Goal: Communication & Community: Answer question/provide support

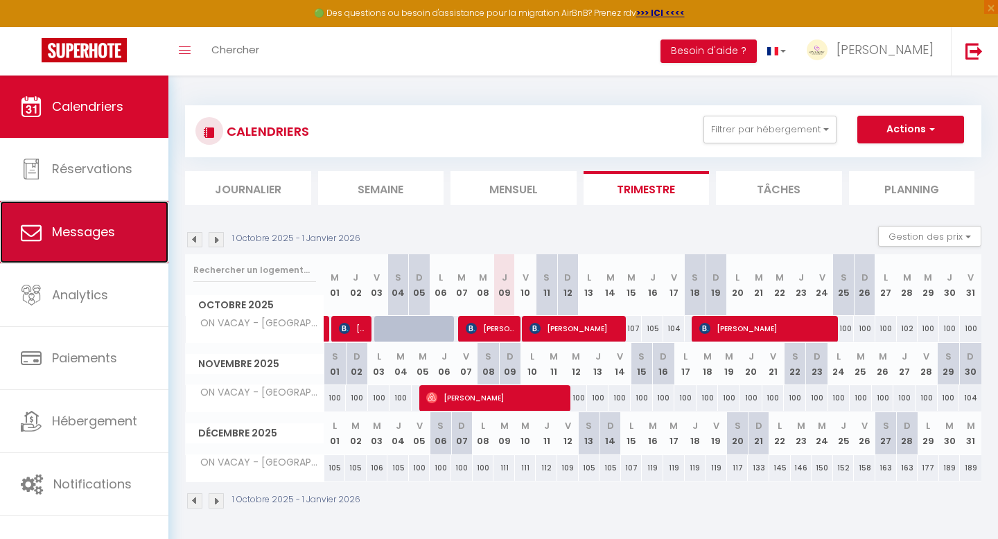
click at [89, 230] on span "Messages" at bounding box center [83, 231] width 63 height 17
select select "message"
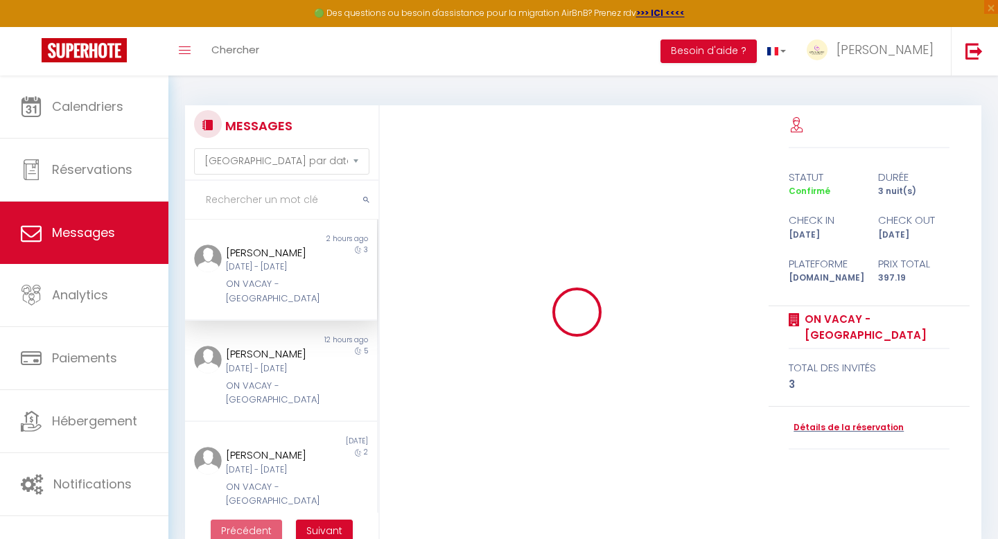
scroll to position [13176, 0]
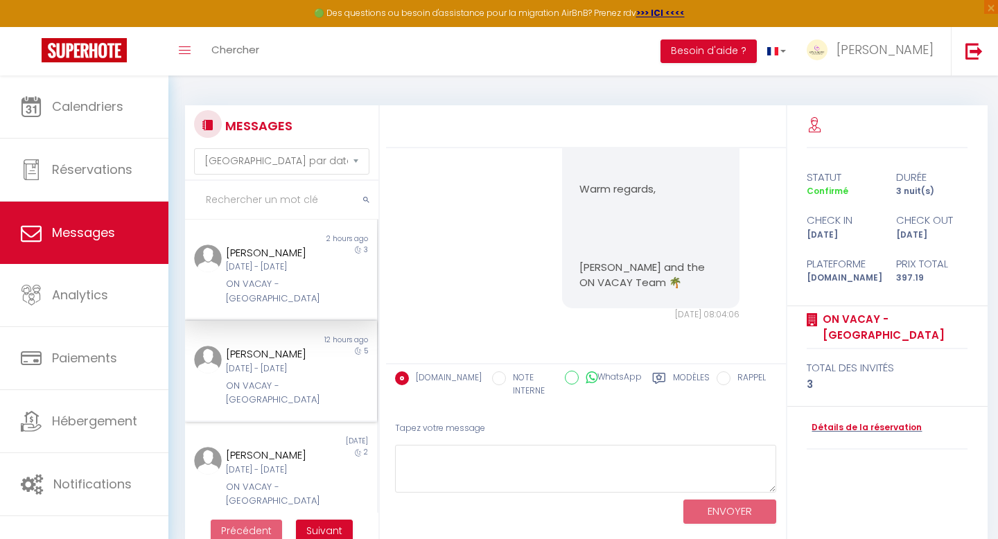
click at [261, 362] on div "[PERSON_NAME]" at bounding box center [273, 354] width 94 height 17
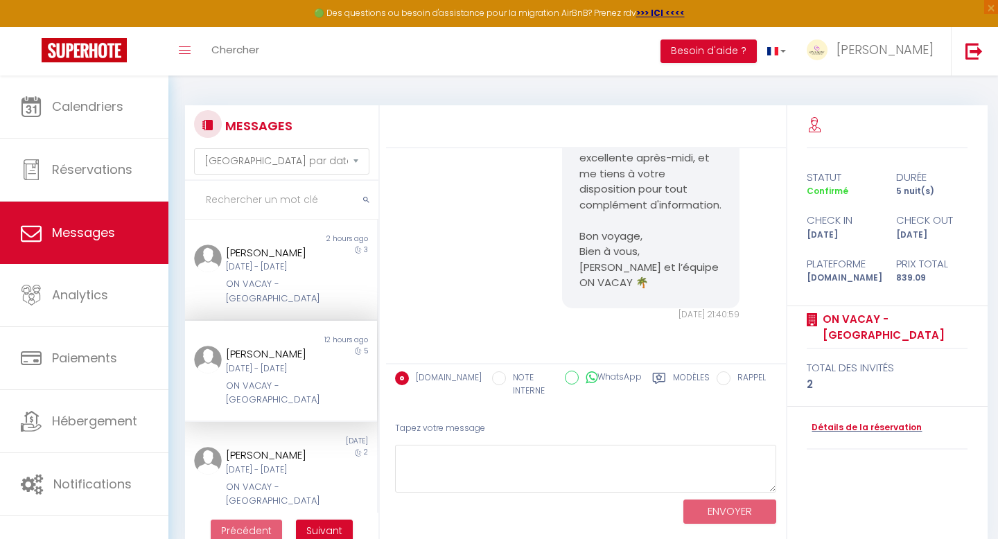
scroll to position [10927, 0]
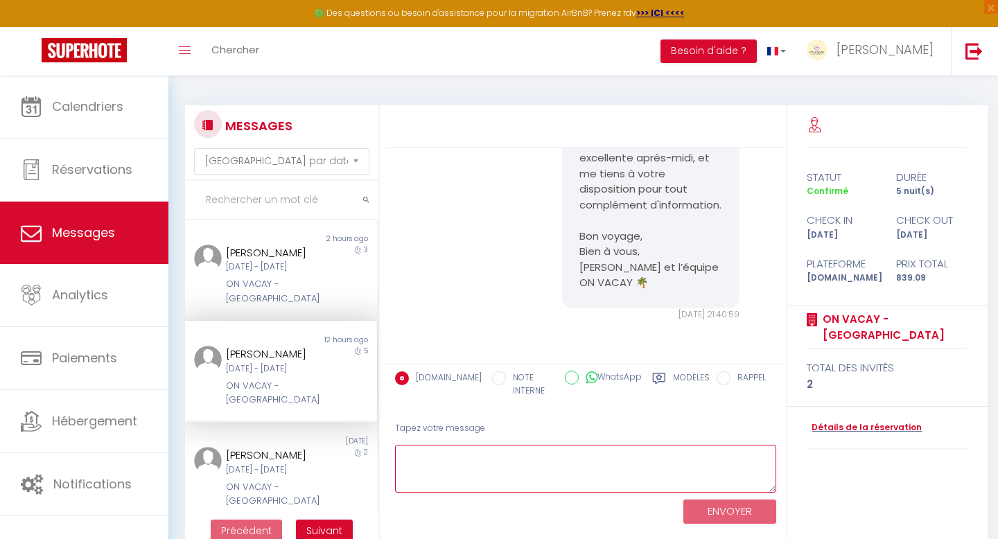
click at [500, 470] on textarea at bounding box center [586, 469] width 382 height 48
paste textarea "[URL][DOMAIN_NAME]"
click at [473, 473] on textarea "[URL][DOMAIN_NAME]" at bounding box center [586, 469] width 382 height 48
drag, startPoint x: 484, startPoint y: 468, endPoint x: 376, endPoint y: 450, distance: 109.6
click at [376, 450] on div "MESSAGES Trier par date de réservation [GEOGRAPHIC_DATA] par date de message No…" at bounding box center [583, 326] width 814 height 443
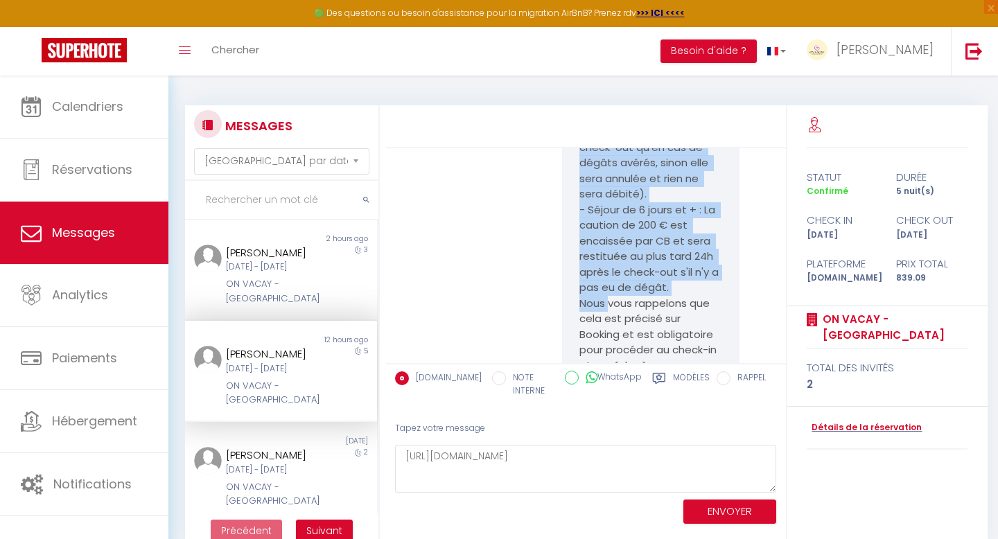
scroll to position [7593, 0]
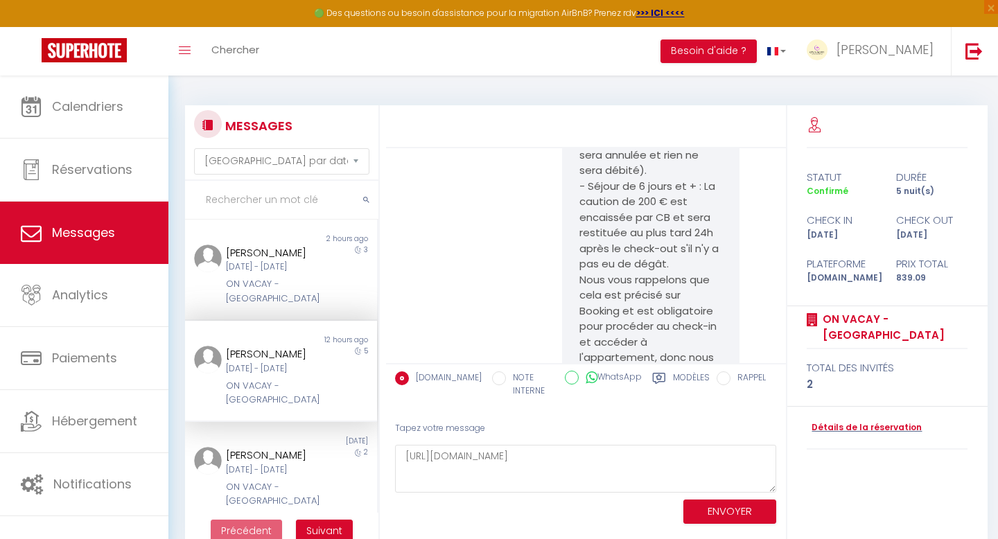
drag, startPoint x: 581, startPoint y: 175, endPoint x: 658, endPoint y: 183, distance: 77.3
click at [658, 183] on pre "Bonjour [PERSON_NAME], Nous aurons le plaisir de vous accueillir dans quelques …" at bounding box center [650, 194] width 142 height 842
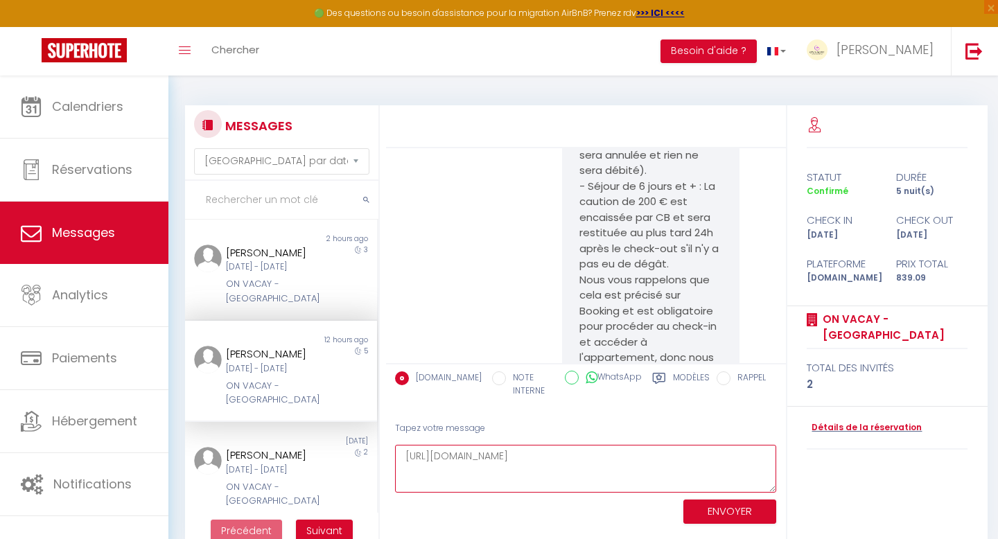
click at [405, 457] on textarea "[URL][DOMAIN_NAME]" at bounding box center [586, 469] width 382 height 48
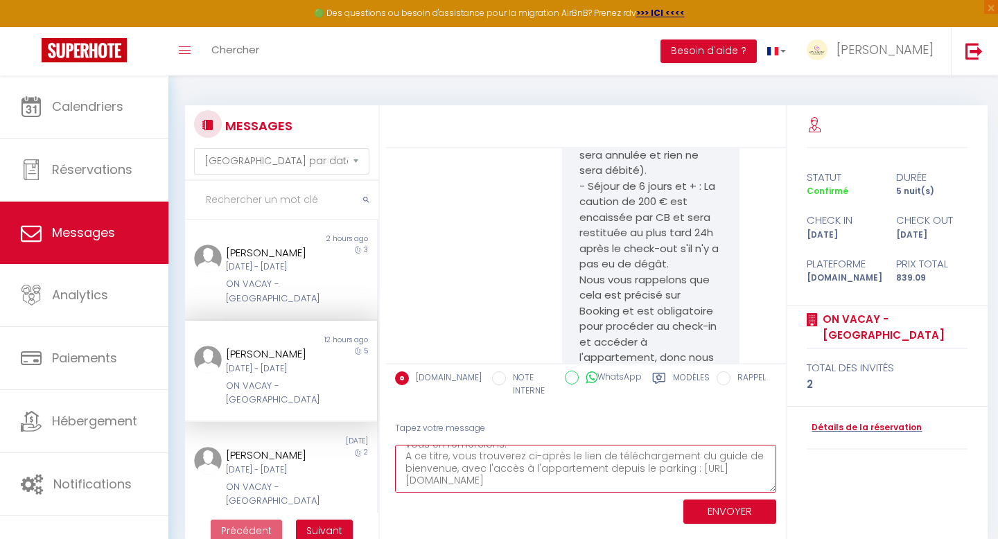
click at [499, 484] on textarea "Bonjour [PERSON_NAME], Nous accusons réception du règlement de la place de park…" at bounding box center [586, 469] width 382 height 48
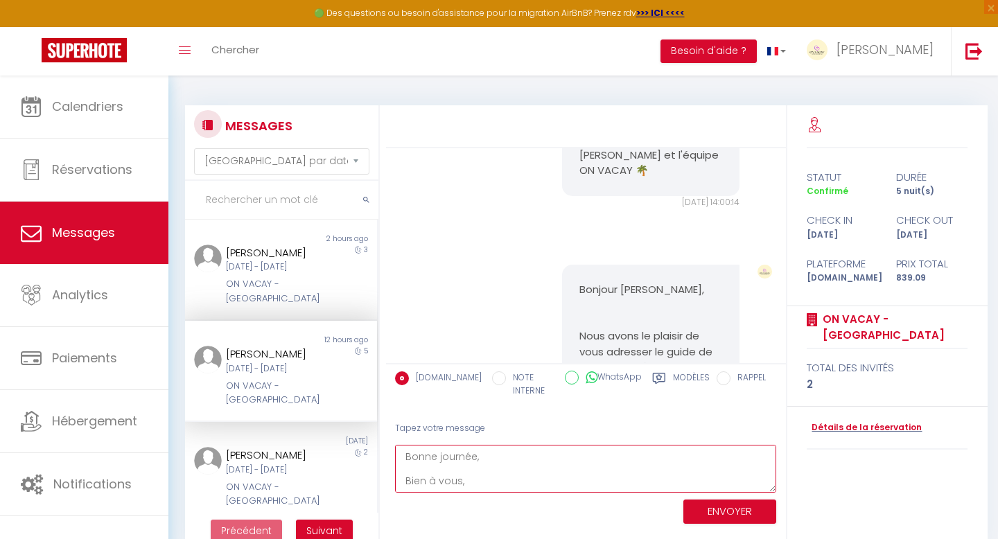
scroll to position [8020, 0]
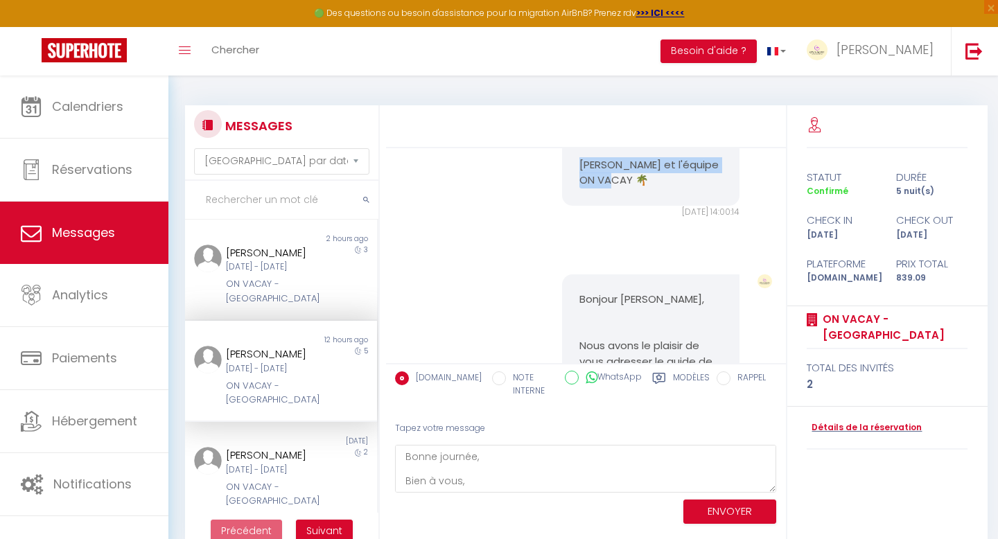
drag, startPoint x: 631, startPoint y: 274, endPoint x: 580, endPoint y: 263, distance: 51.9
click at [580, 188] on p "[PERSON_NAME] et l'équipe ON VACAY 🌴" at bounding box center [650, 172] width 142 height 31
copy p "[PERSON_NAME] et l'équipe ON VACAY 🌴"
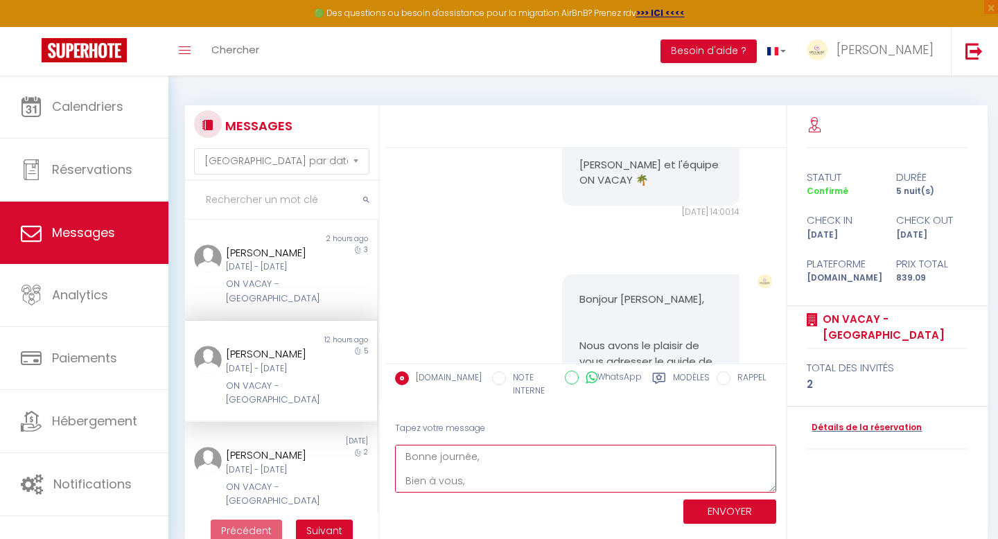
click at [480, 477] on textarea "Bonjour [PERSON_NAME], Nous accusons réception du règlement de la place de park…" at bounding box center [586, 469] width 382 height 48
paste textarea "[PERSON_NAME] et l'équipe ON VACAY 🌴"
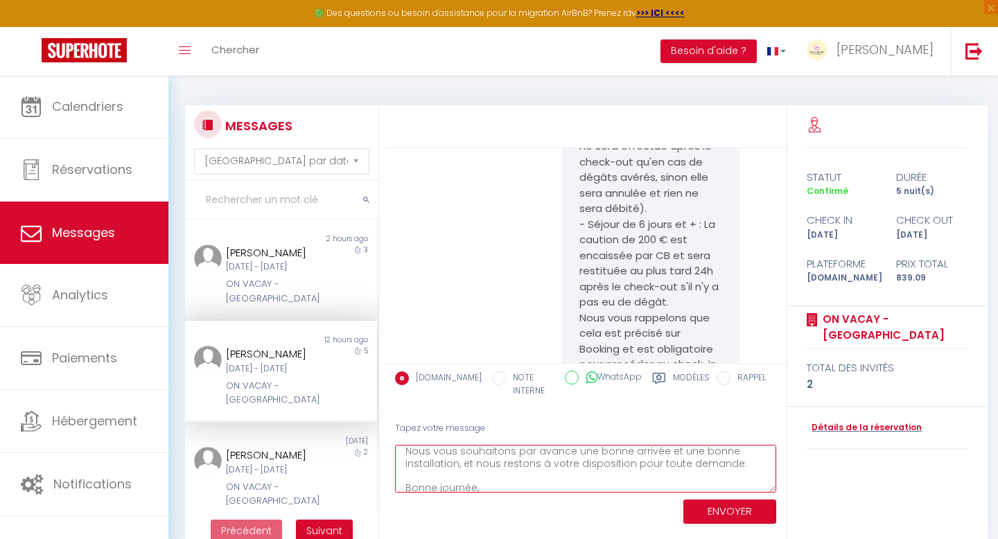
scroll to position [7503, 0]
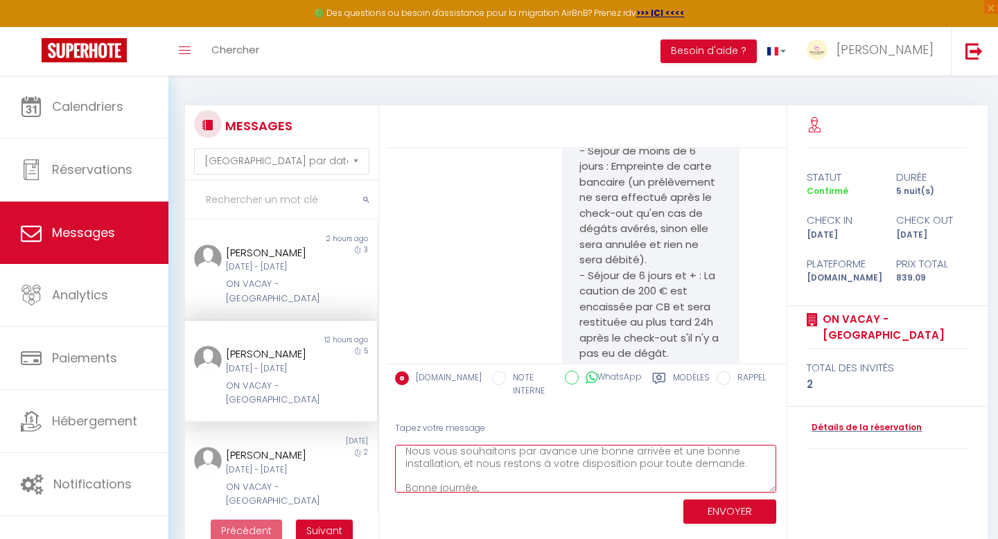
type textarea "Bonjour [PERSON_NAME], Nous accusons réception du règlement de la place de park…"
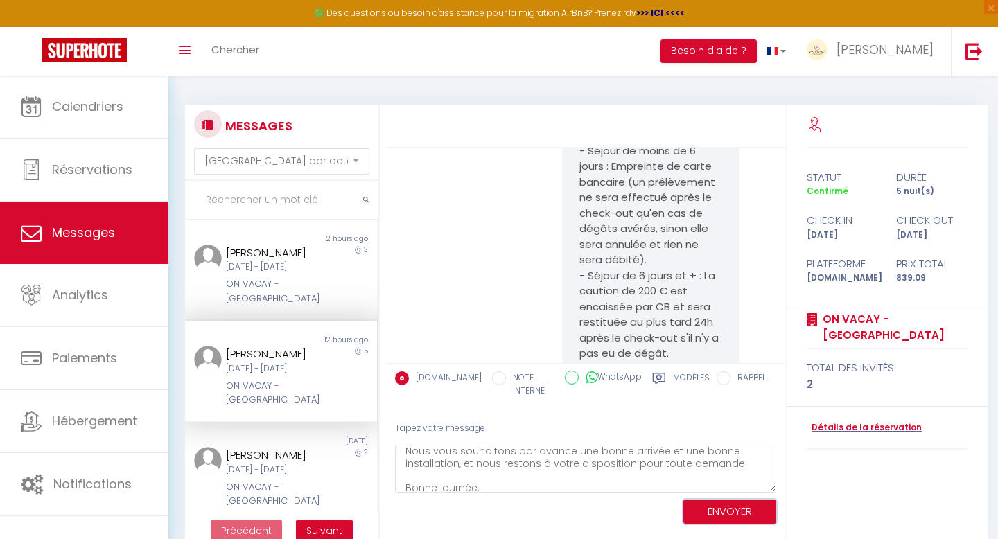
click at [732, 513] on button "ENVOYER" at bounding box center [729, 512] width 93 height 24
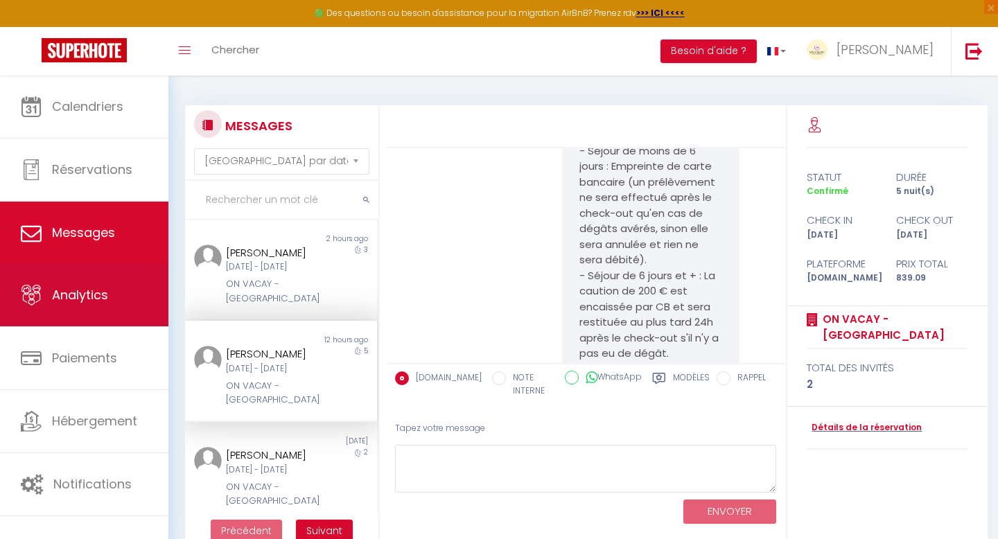
scroll to position [11482, 0]
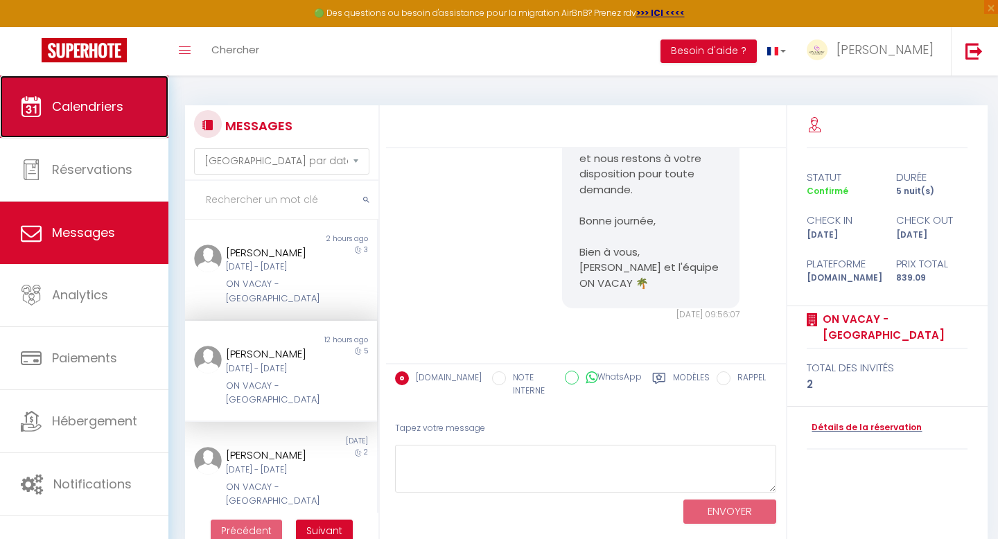
click at [55, 119] on link "Calendriers" at bounding box center [84, 107] width 168 height 62
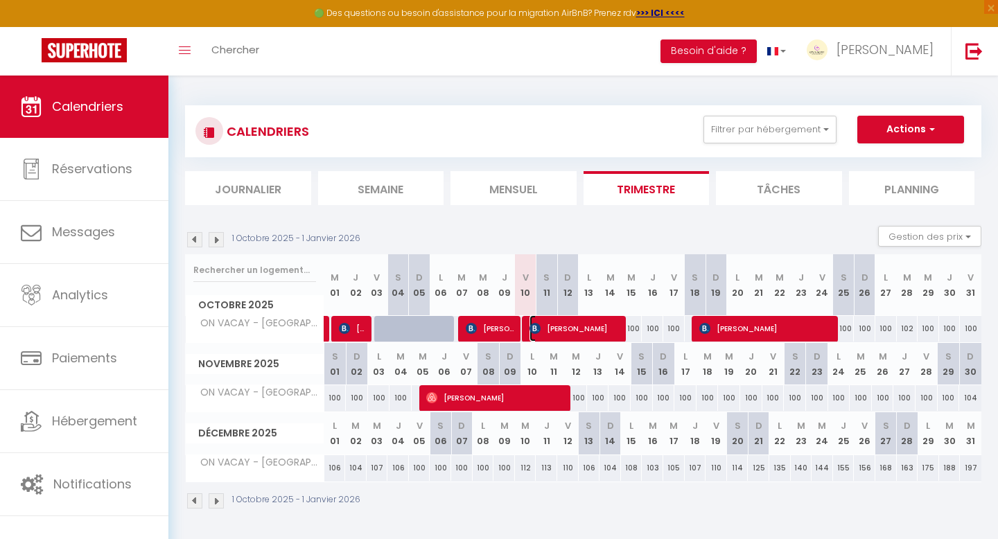
click at [585, 333] on span "[PERSON_NAME]" at bounding box center [575, 328] width 93 height 26
select select "OK"
select select "1"
select select "0"
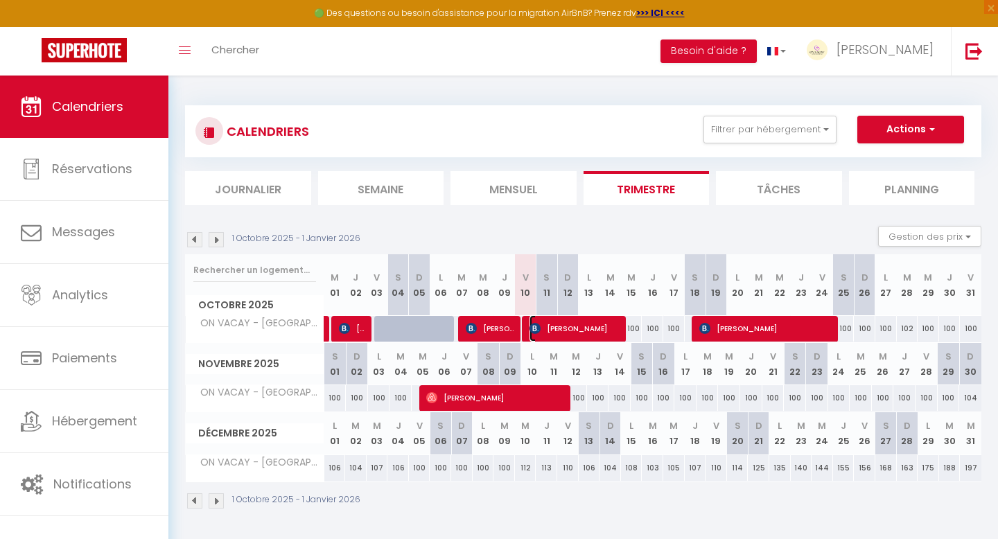
select select "1"
select select
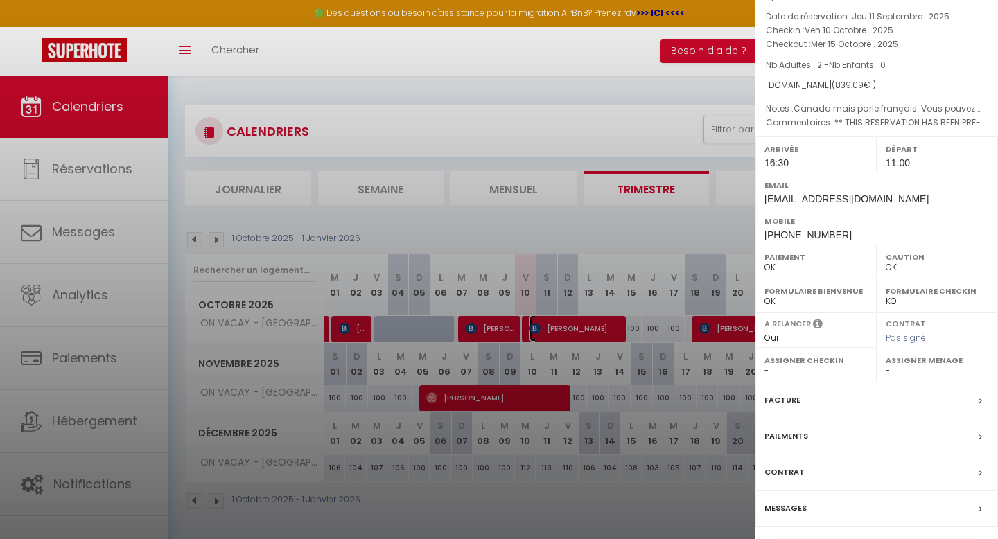
scroll to position [107, 0]
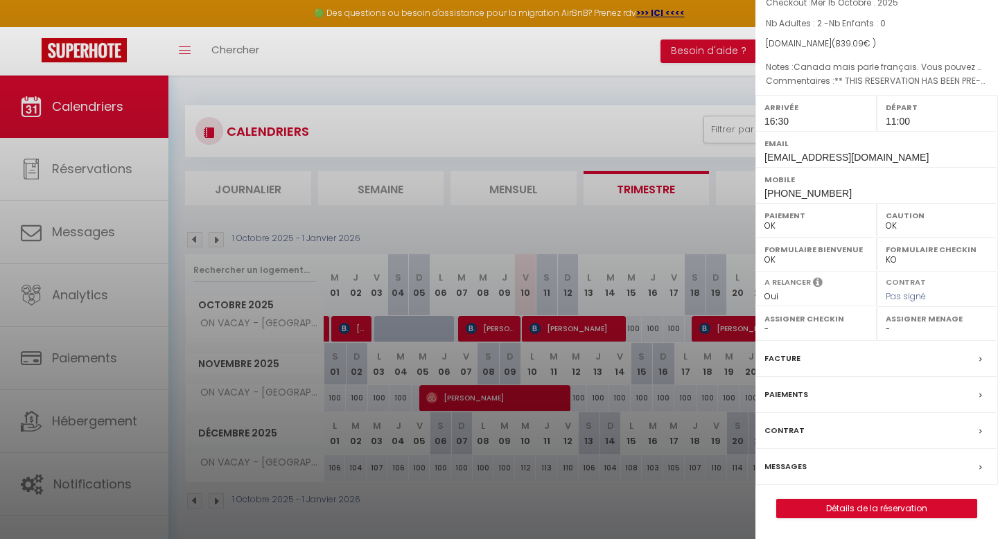
click at [784, 466] on label "Messages" at bounding box center [785, 466] width 42 height 15
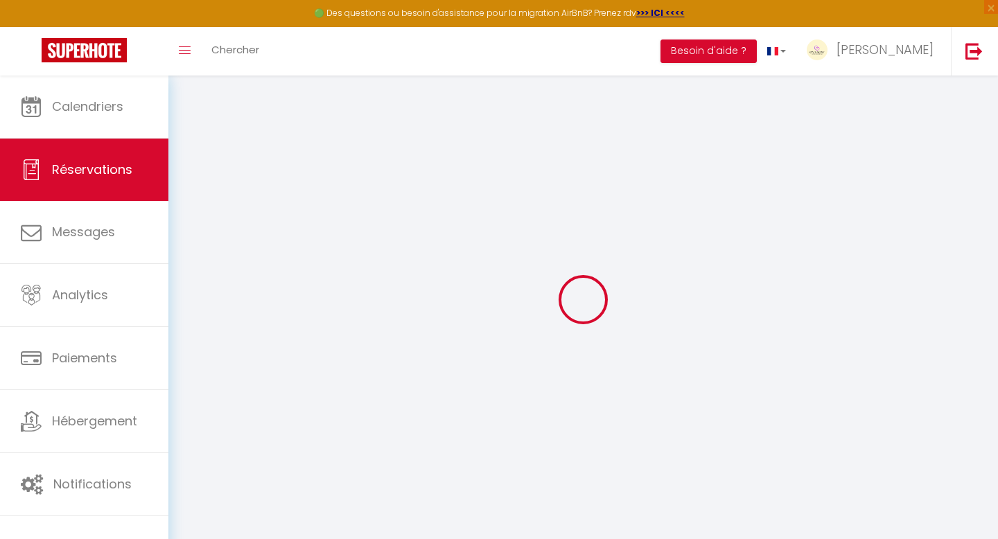
select select
checkbox input "false"
type Comments0 "** THIS RESERVATION HAS BEEN PRE-PAID ** BOOKING NOTE : Payment charge is EUR 1…"
type textarea "Canada mais parle français. Vous pouvez m’envoyer la formule pour inscrire ma c…"
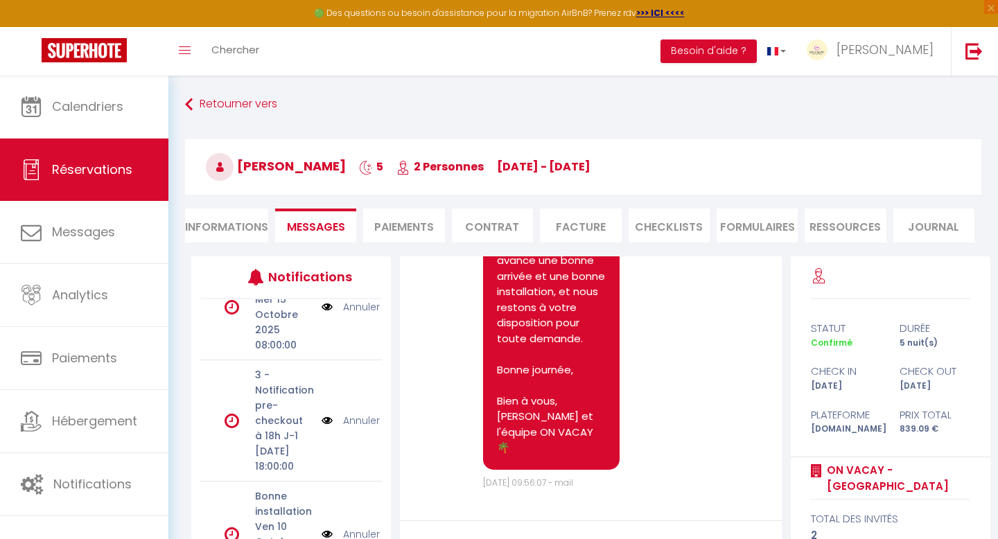
scroll to position [279, 0]
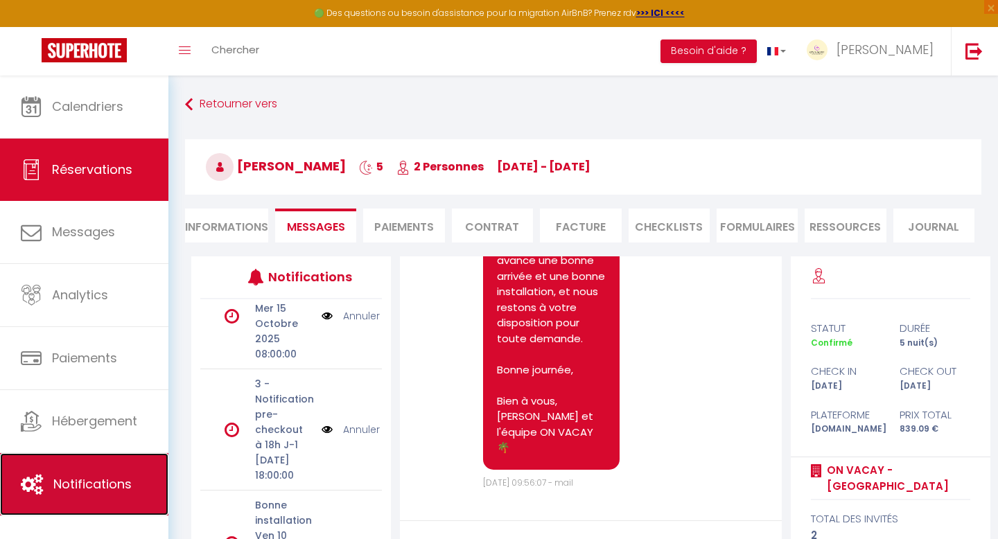
click at [78, 480] on span "Notifications" at bounding box center [92, 483] width 78 height 17
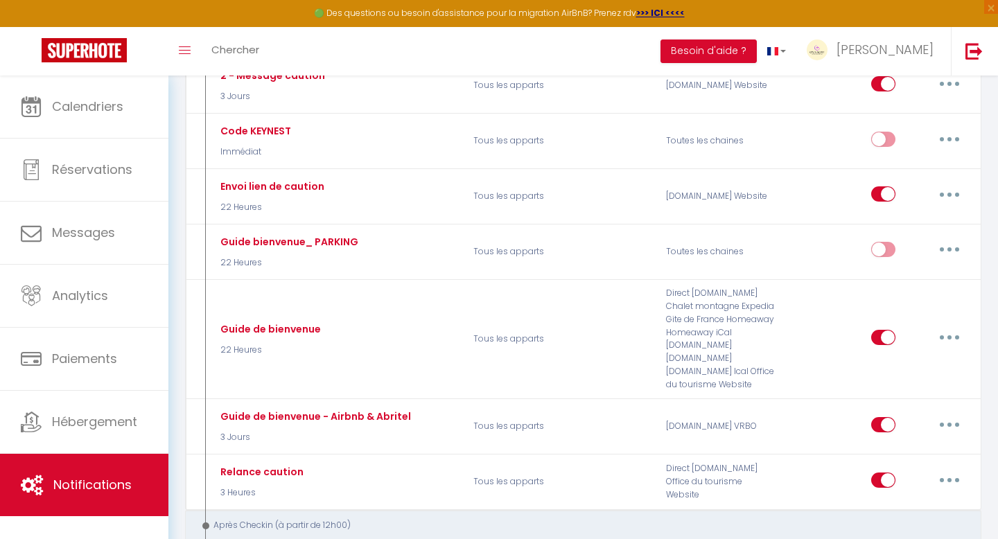
scroll to position [352, 0]
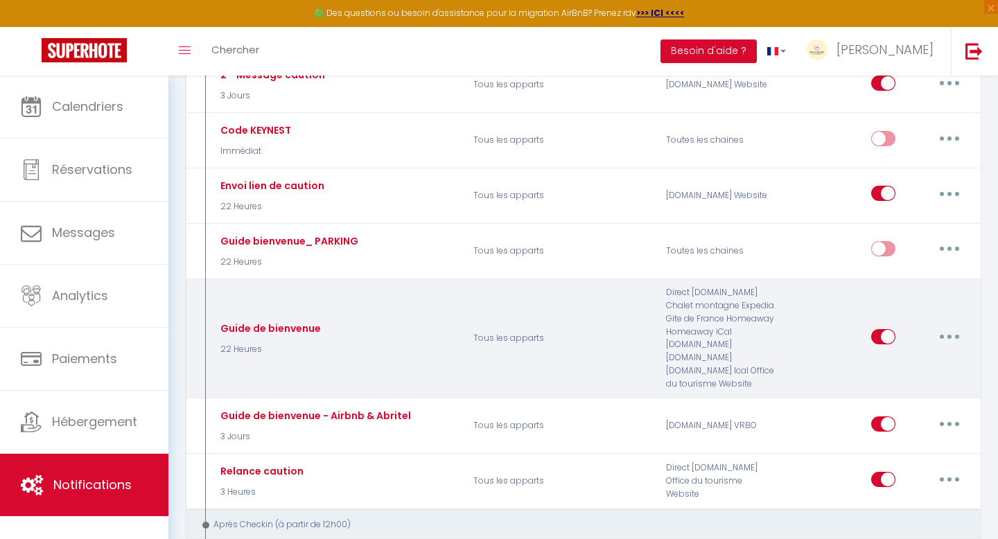
click at [954, 332] on button "button" at bounding box center [949, 337] width 39 height 22
click at [911, 369] on link "Editer" at bounding box center [913, 368] width 103 height 24
type input "Guide de bienvenue"
select select "22 Heures"
select select "if_deposit_is_paid"
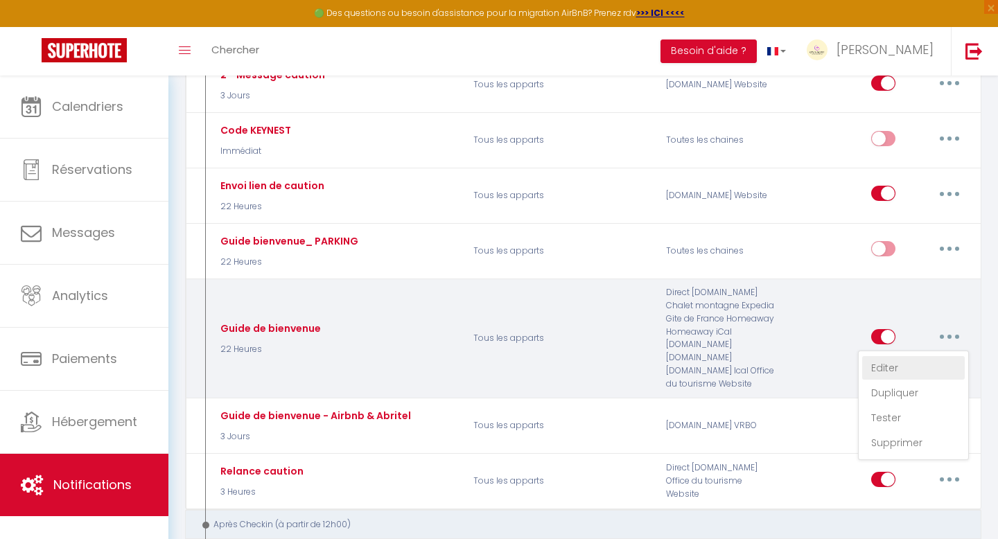
checkbox input "true"
checkbox input "false"
radio input "true"
type input "ON VACAY [RENTAL:CITY] - Guide de bienvenue et instructions check-in"
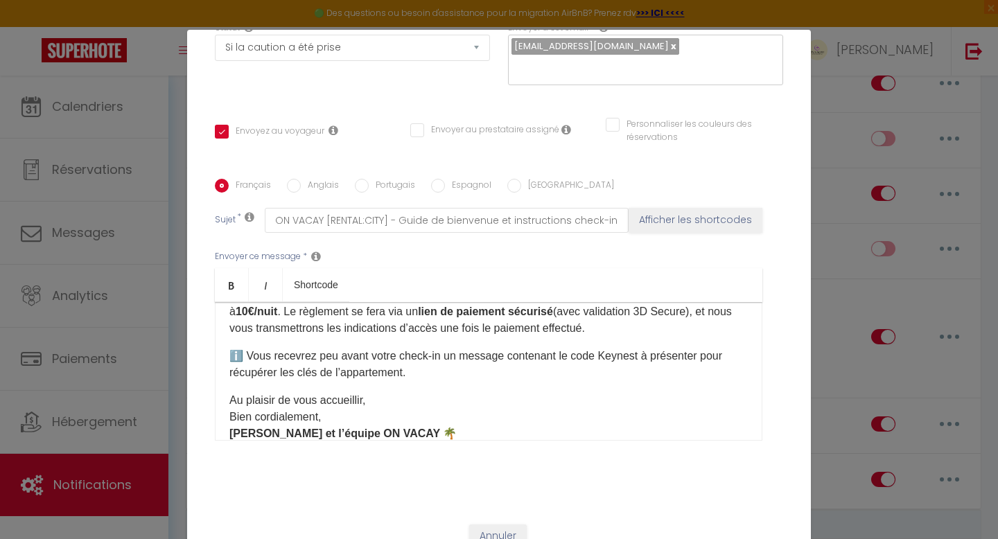
scroll to position [0, 0]
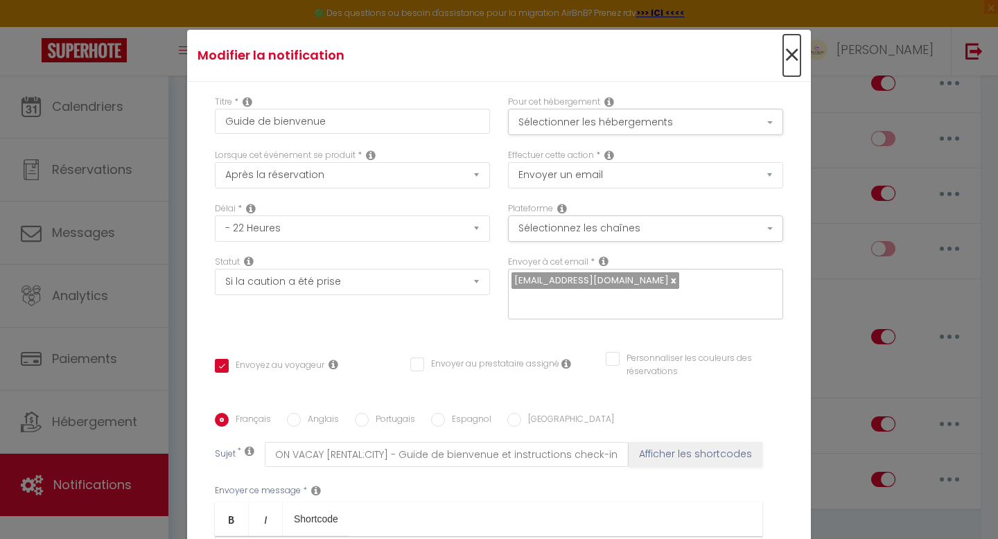
click at [789, 54] on span "×" at bounding box center [791, 56] width 17 height 42
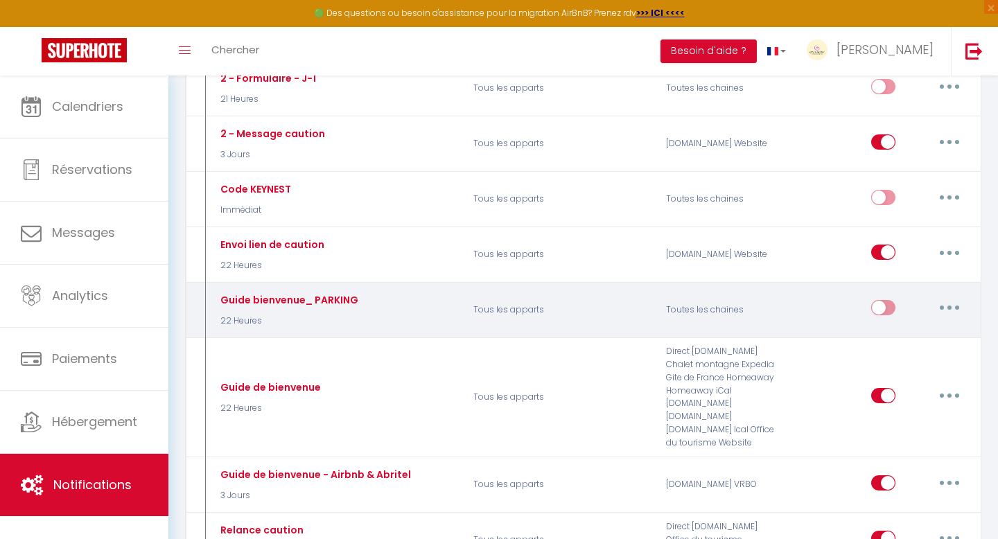
scroll to position [290, 0]
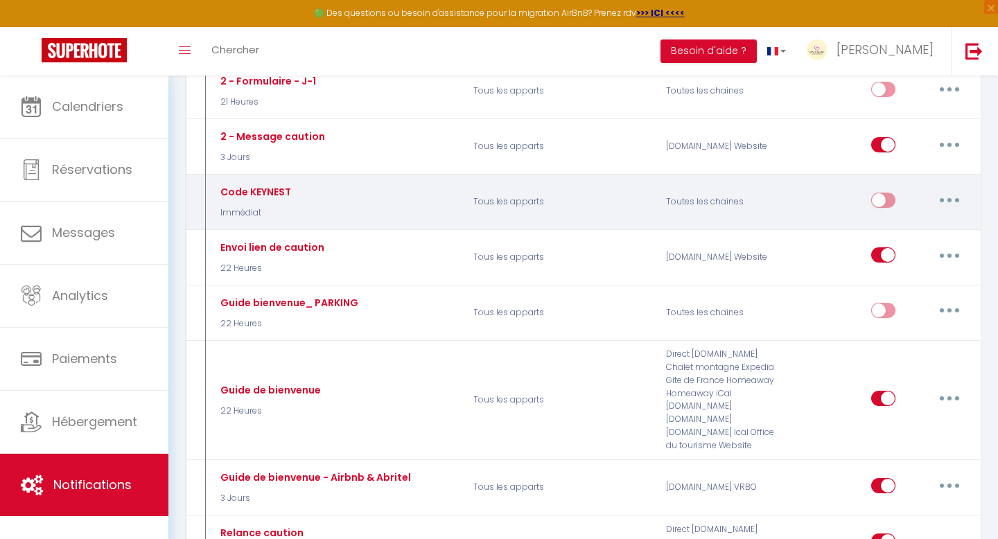
click at [951, 200] on button "button" at bounding box center [949, 200] width 39 height 22
click at [910, 225] on link "Editer" at bounding box center [913, 232] width 103 height 24
type input "Code KEYNEST"
select select "Immédiat"
checkbox input "true"
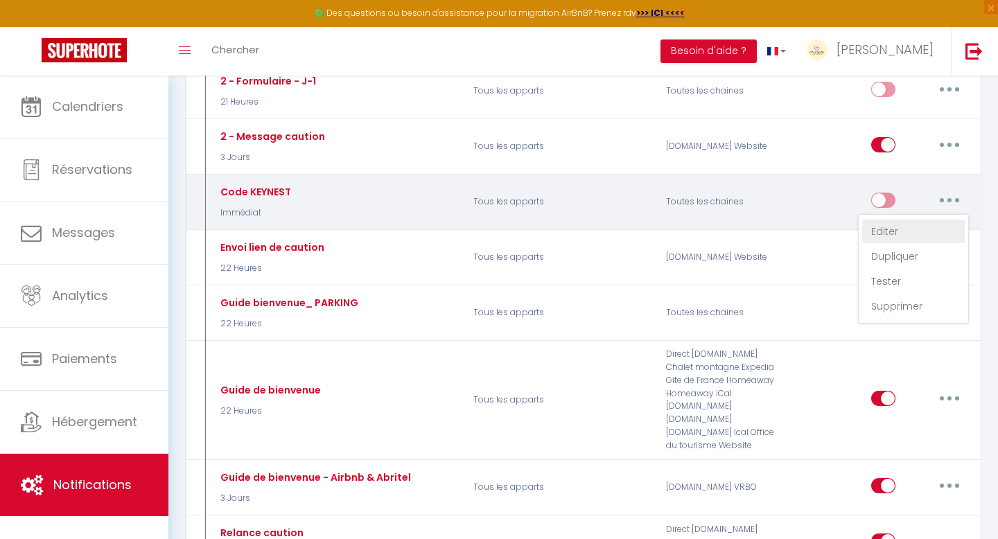
checkbox input "false"
type input "[CHECKING:DD-MM-YYYY] - [RENTAL:CITY] : Instructions pour récupérer les clés d'…"
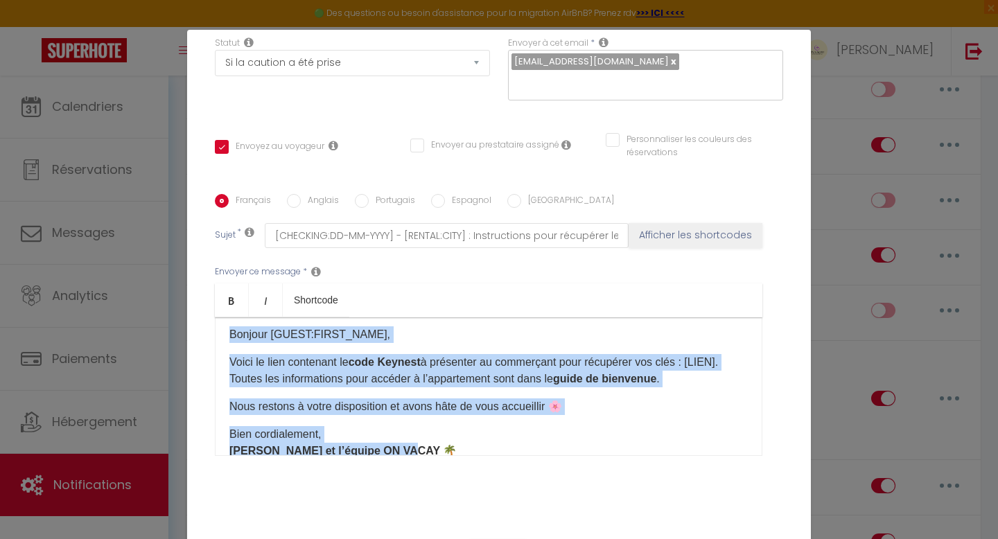
scroll to position [0, 0]
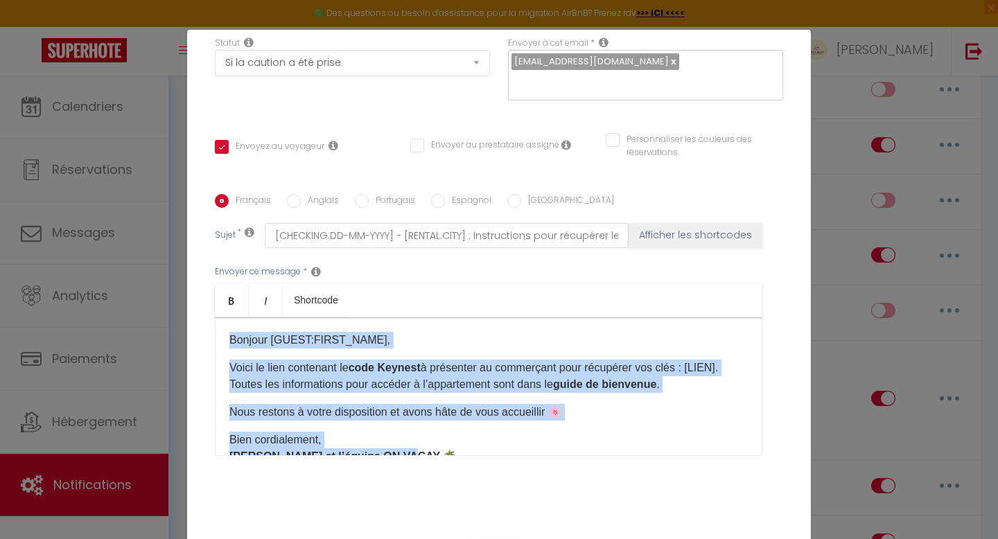
drag, startPoint x: 405, startPoint y: 414, endPoint x: 204, endPoint y: 304, distance: 229.2
click at [204, 304] on div "Titre * Code KEYNEST Pour cet hébergement Sélectionner les hébergements Tous le…" at bounding box center [499, 194] width 624 height 663
copy div "Bonjour [GUEST:FIRST_NAME], Voici le lien contenant le code Keynest à présenter…"
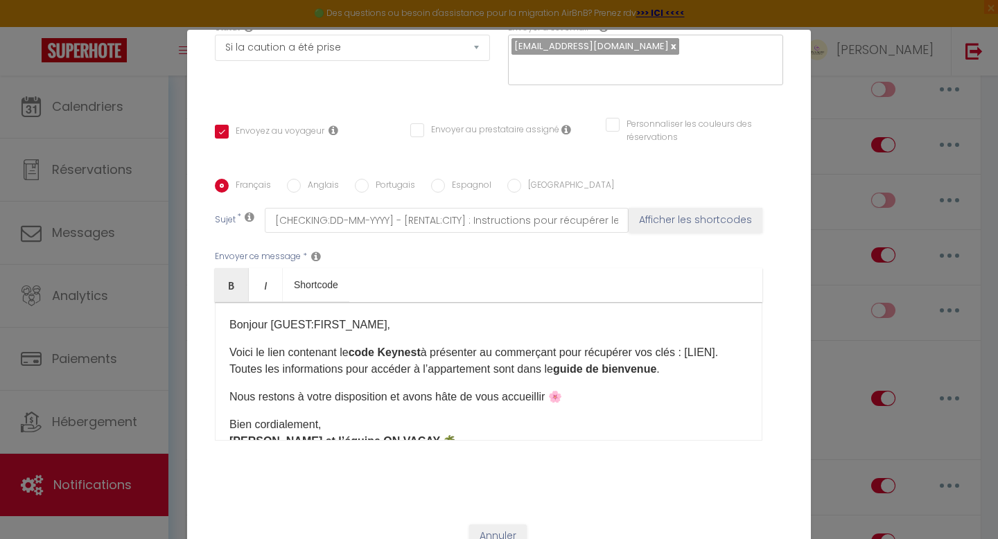
click at [827, 130] on div "Modifier la notification × Titre * Code KEYNEST Pour cet hébergement Sélectionn…" at bounding box center [499, 269] width 998 height 539
checkbox input "true"
checkbox input "false"
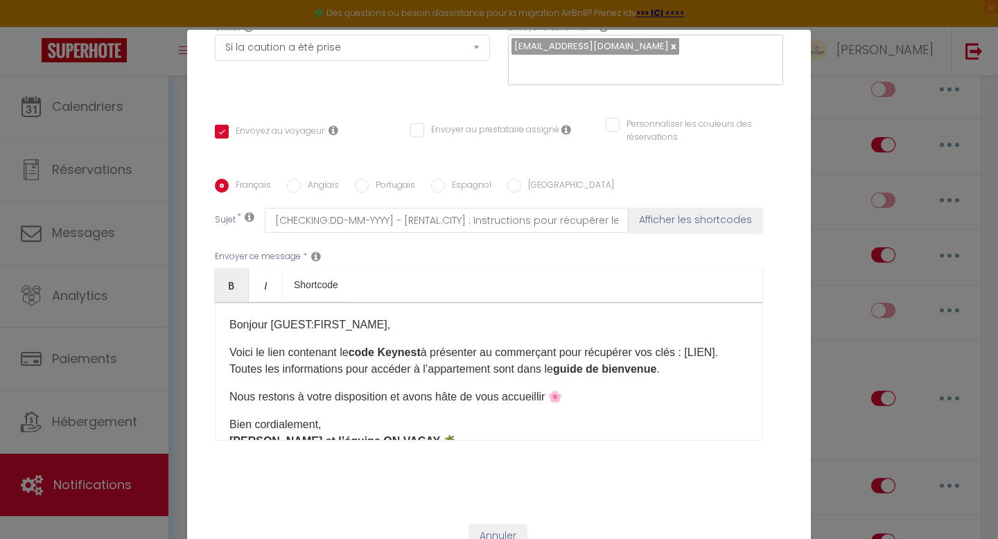
scroll to position [220, 0]
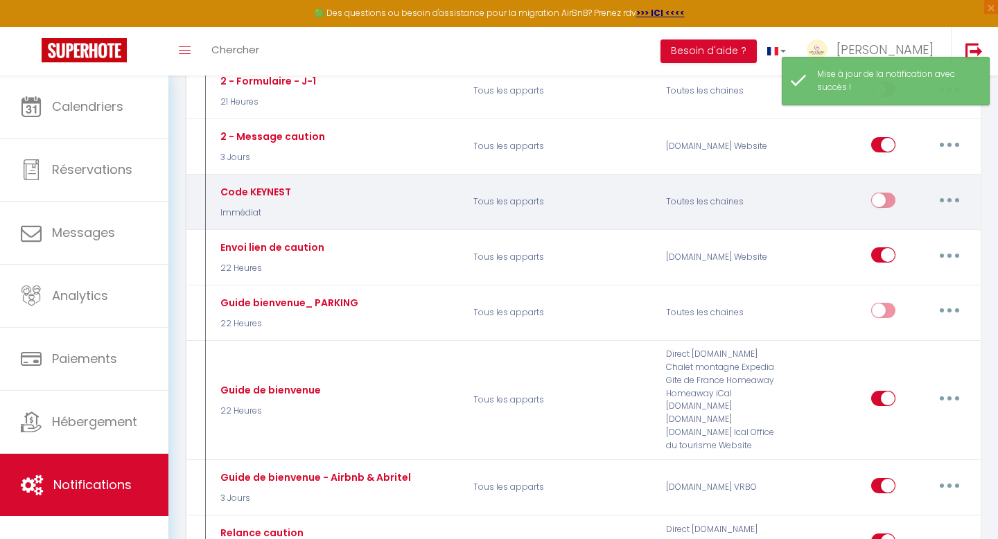
click at [947, 200] on icon "button" at bounding box center [949, 200] width 4 height 4
click at [911, 225] on link "Editer" at bounding box center [913, 232] width 103 height 24
type input "Code KEYNEST"
select select "Immédiat"
select select "if_deposit_is_paid"
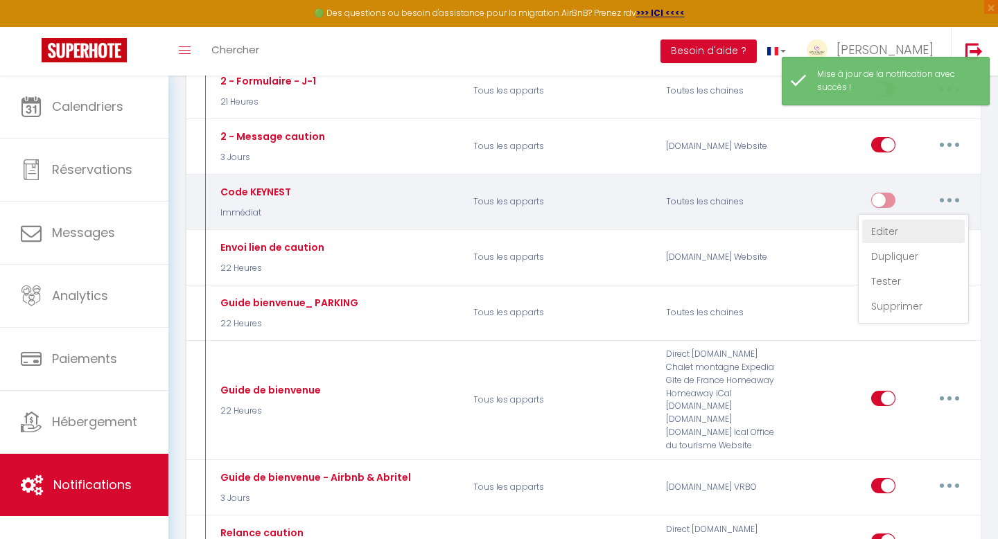
checkbox input "true"
checkbox input "false"
radio input "true"
type input "[CHECKING:DD-MM-YYYY] - [RENTAL:CITY] : Instructions pour récupérer les clés d'…"
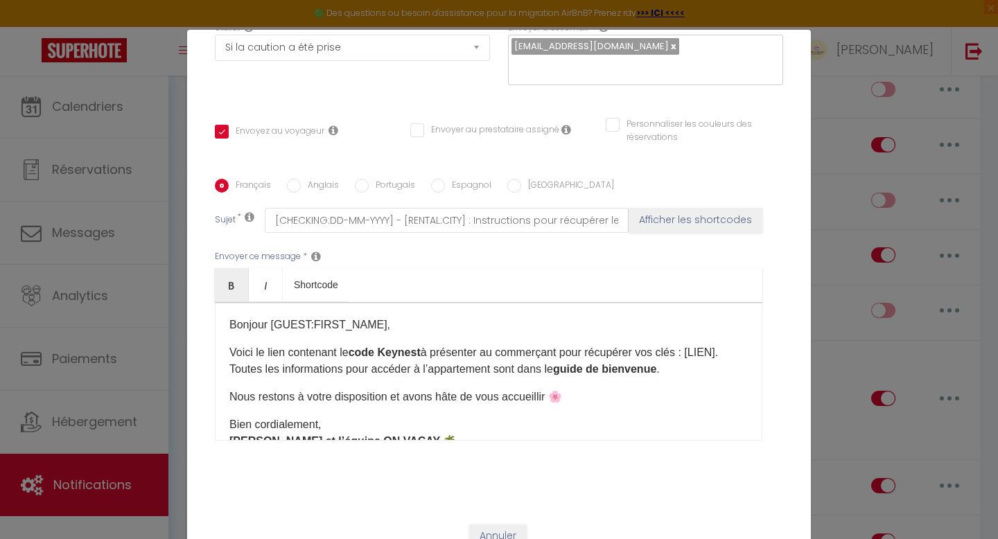
scroll to position [0, 0]
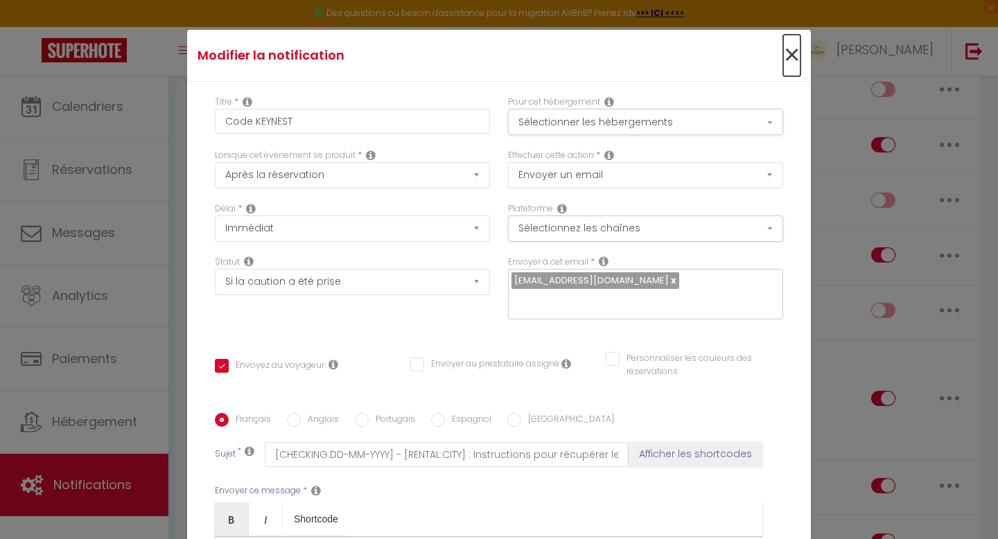
click at [790, 56] on span "×" at bounding box center [791, 56] width 17 height 42
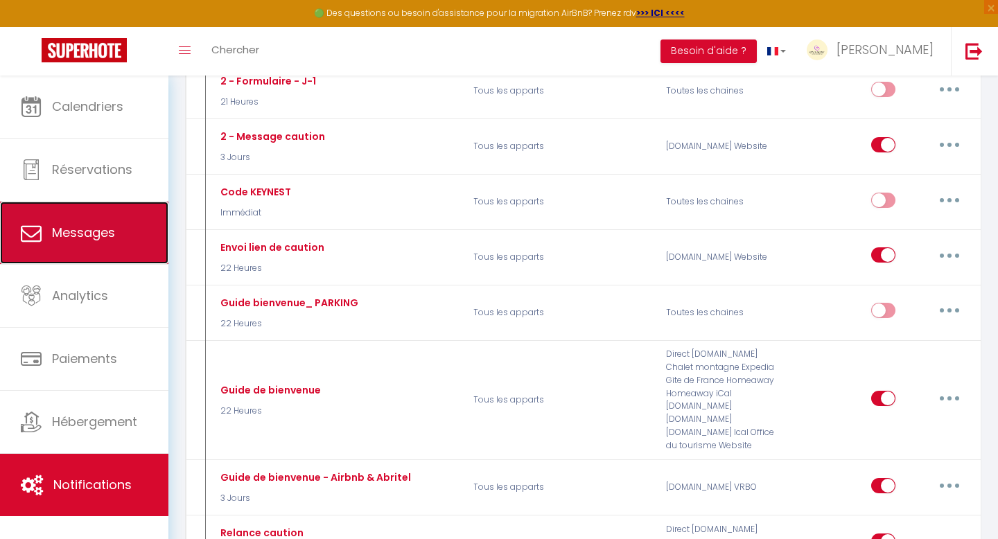
click at [108, 238] on span "Messages" at bounding box center [83, 232] width 63 height 17
select select "message"
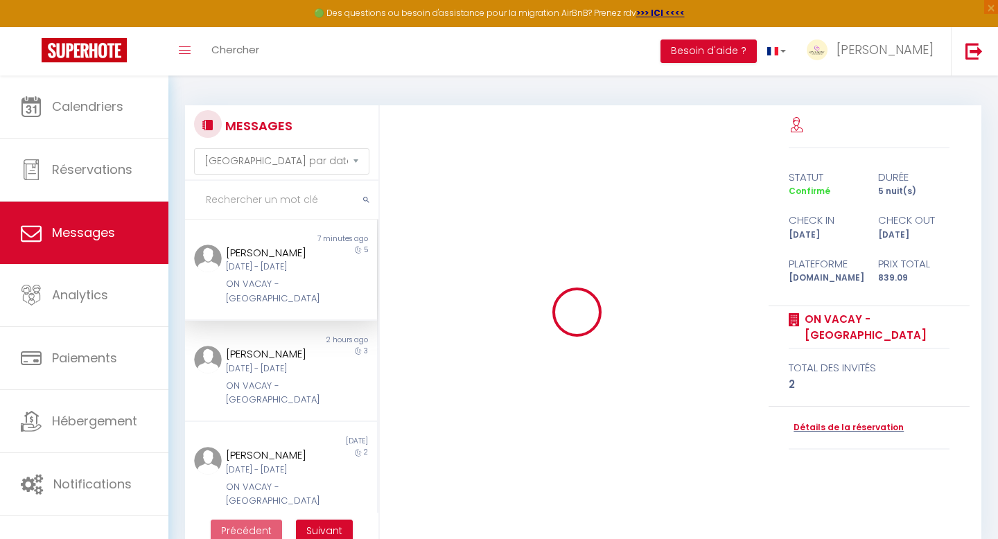
scroll to position [11482, 0]
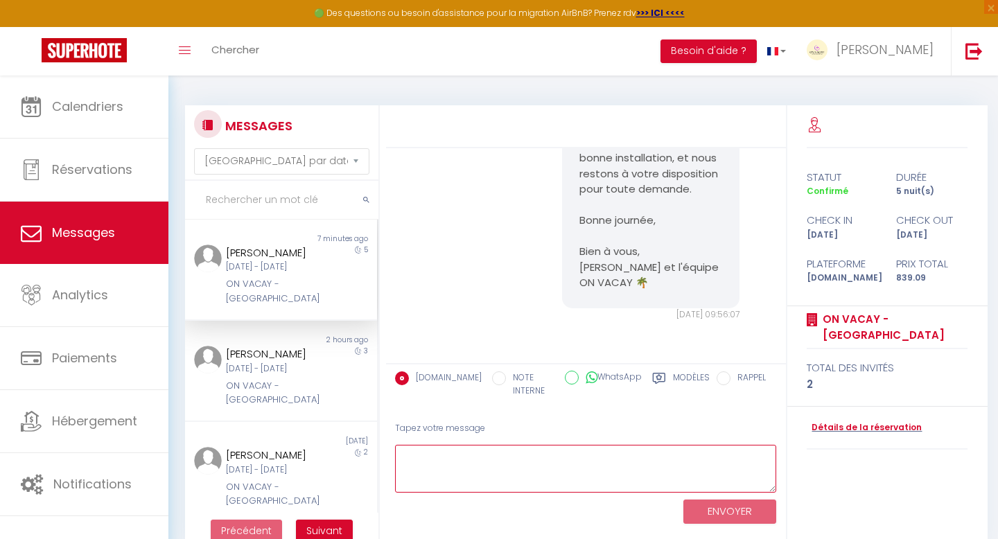
click at [468, 462] on textarea at bounding box center [586, 469] width 382 height 48
paste textarea "Bonjour [GUEST:FIRST_NAME], Voici le lien contenant le code Keynest à présenter…"
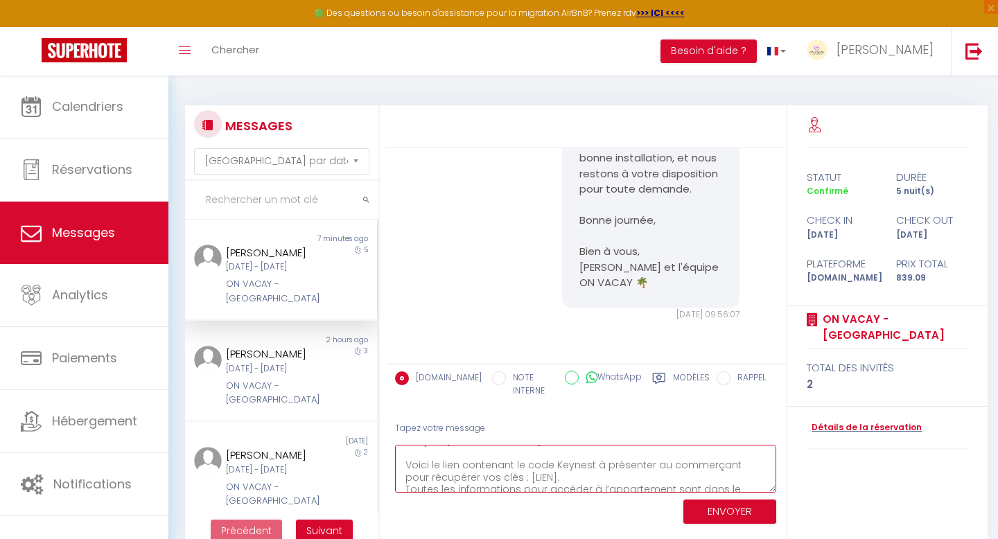
scroll to position [15, 0]
click at [525, 478] on textarea "Bonjour [GUEST:FIRST_NAME], Voici le lien contenant le code Keynest à présenter…" at bounding box center [586, 469] width 382 height 48
paste textarea "Bonjour [GUEST:FIRST_NAME], Voici le lien contenant le code Keynest à présenter…"
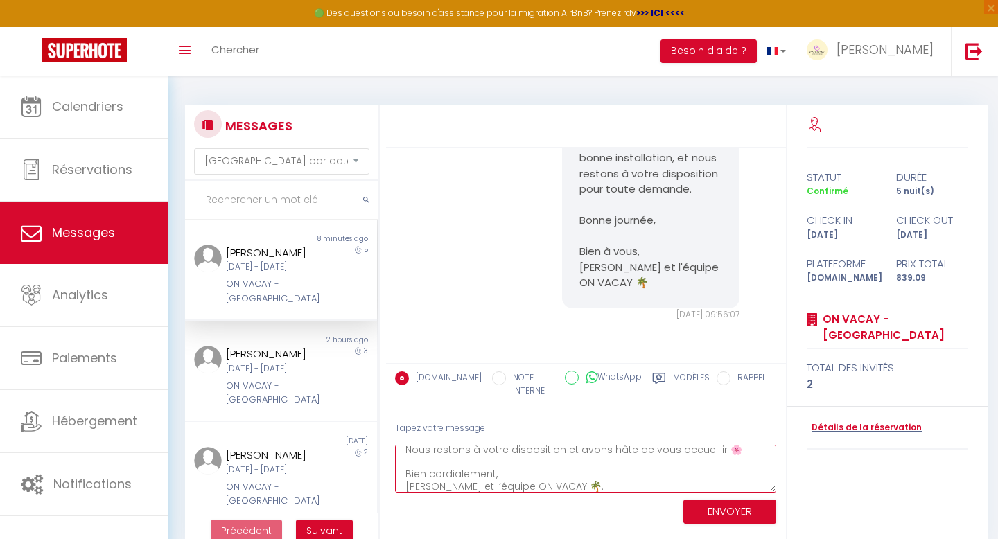
drag, startPoint x: 500, startPoint y: 460, endPoint x: 584, endPoint y: 482, distance: 86.7
click at [584, 482] on textarea "Bonjour [GUEST:FIRST_NAME], Voici le lien contenant le code Keynest à présenter…" at bounding box center [586, 469] width 382 height 48
click at [510, 470] on textarea "Bonjour [GUEST:FIRST_NAME], Voici le lien contenant le code Keynest à présenter…" at bounding box center [586, 469] width 382 height 48
paste textarea "[URL][DOMAIN_NAME]"
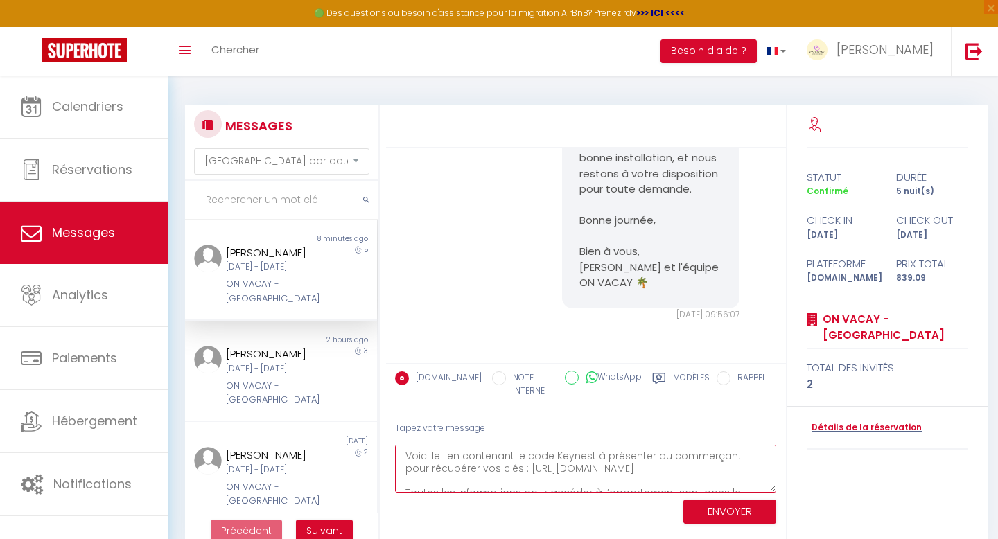
paste textarea "🔑"
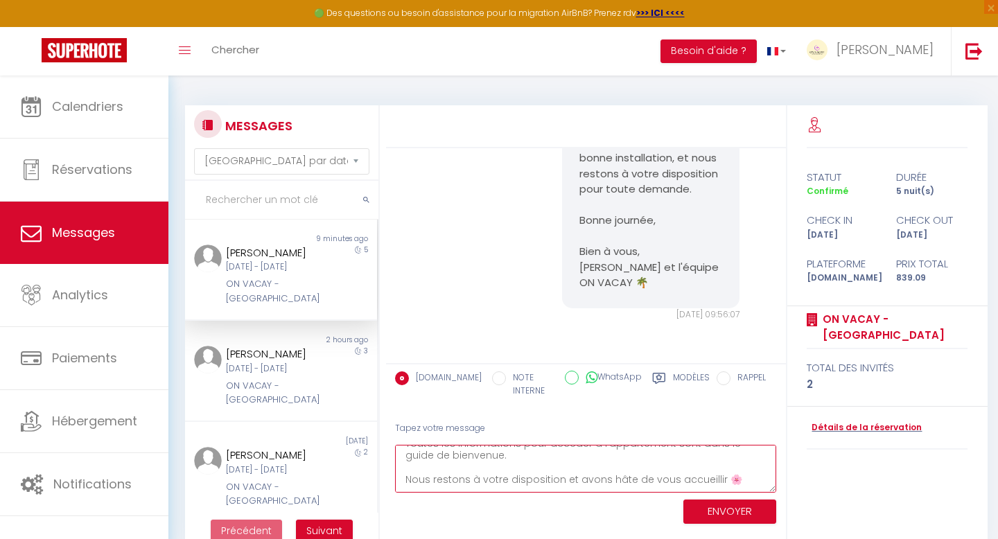
scroll to position [73, 0]
click at [652, 459] on textarea "Bonjour [GUEST:FIRST_NAME], Voici le lien contenant le code Keynest à présenter…" at bounding box center [586, 469] width 382 height 48
click at [642, 468] on textarea "Bonjour [GUEST:FIRST_NAME], Voici le lien contenant le code Keynest à présenter…" at bounding box center [586, 469] width 382 height 48
click at [714, 462] on textarea "Bonjour [GUEST:FIRST_NAME], Voici le lien contenant le code Keynest à présenter…" at bounding box center [586, 469] width 382 height 48
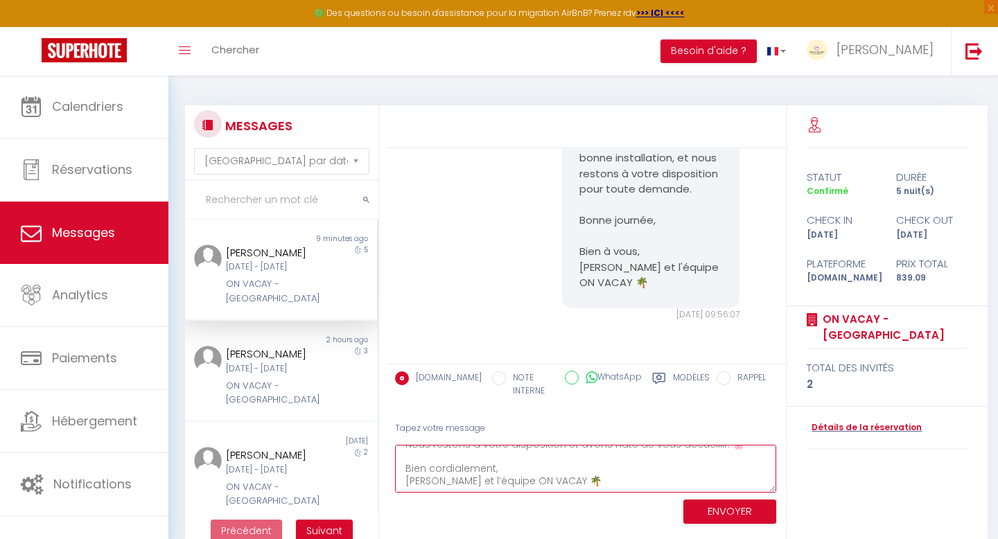
scroll to position [0, 0]
drag, startPoint x: 537, startPoint y: 457, endPoint x: 445, endPoint y: 462, distance: 92.3
click at [445, 462] on textarea "Bonjour [GUEST:FIRST_NAME], Voici le lien contenant le code Keynest à présenter…" at bounding box center [586, 469] width 382 height 48
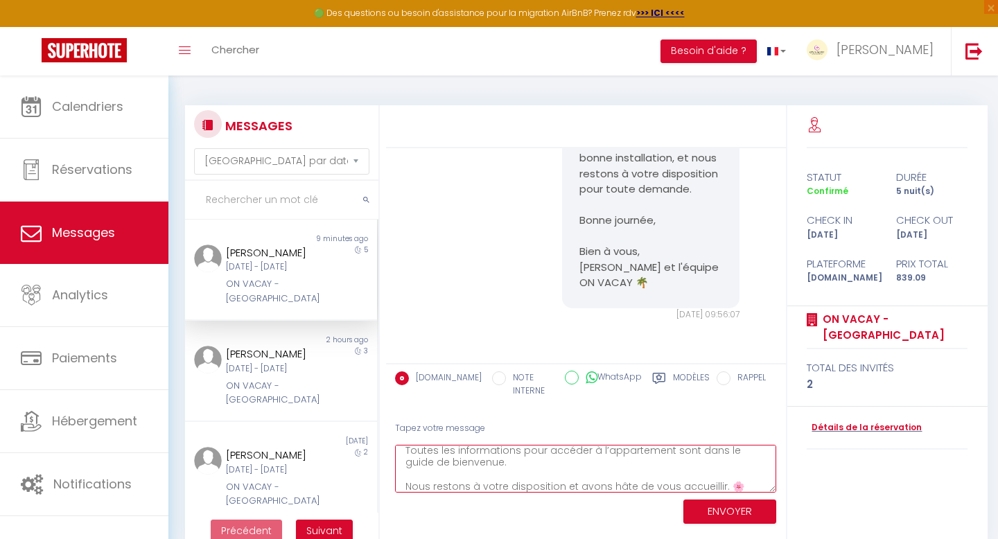
click at [492, 474] on textarea "Bonjour [PERSON_NAME], Voici le lien contenant le code Keynest à présenter au c…" at bounding box center [586, 469] width 382 height 48
click at [746, 468] on textarea "Bonjour [PERSON_NAME], Voici le lien contenant le code Keynest à présenter au c…" at bounding box center [586, 469] width 382 height 48
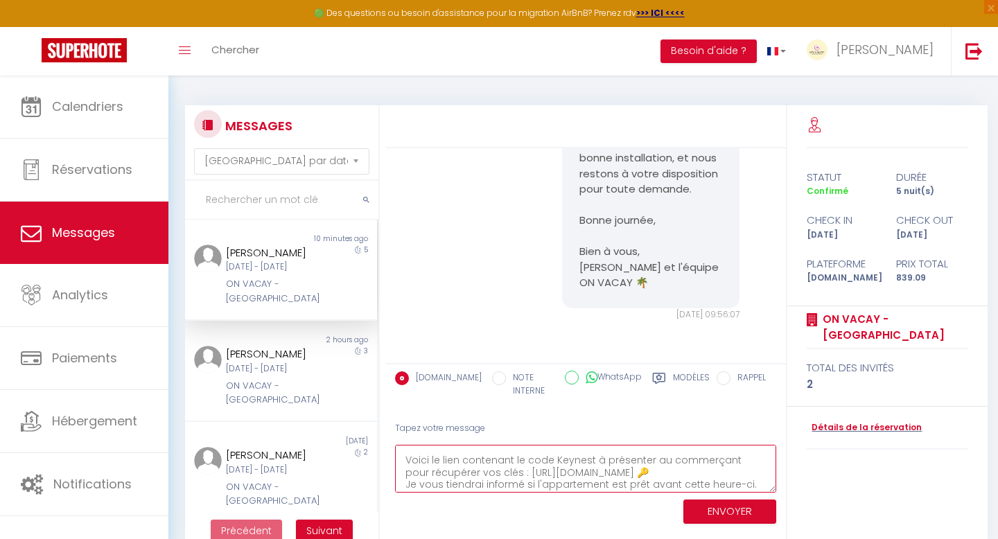
scroll to position [28, 0]
type textarea "Bonjour [PERSON_NAME], Voici le lien contenant le code Keynest à présenter au c…"
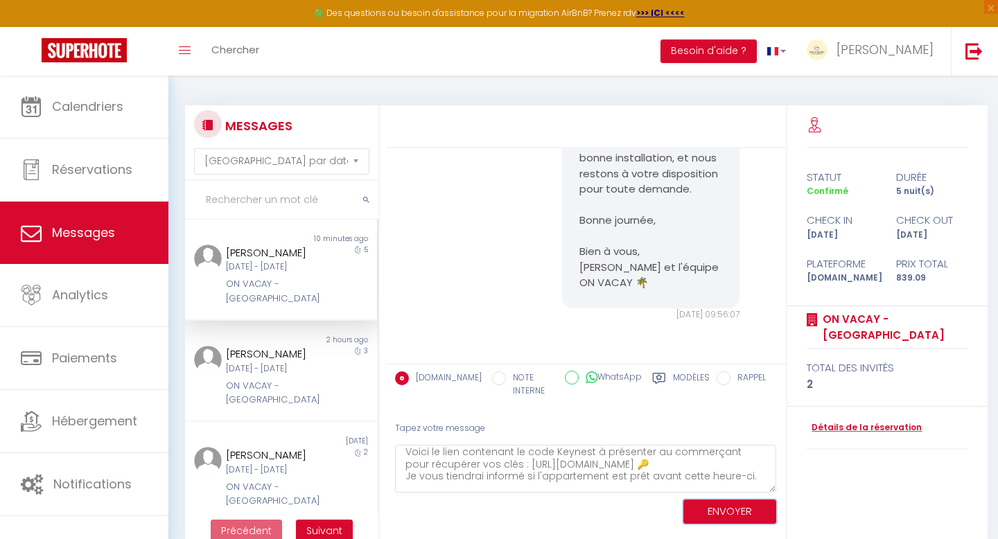
click at [717, 514] on button "ENVOYER" at bounding box center [729, 512] width 93 height 24
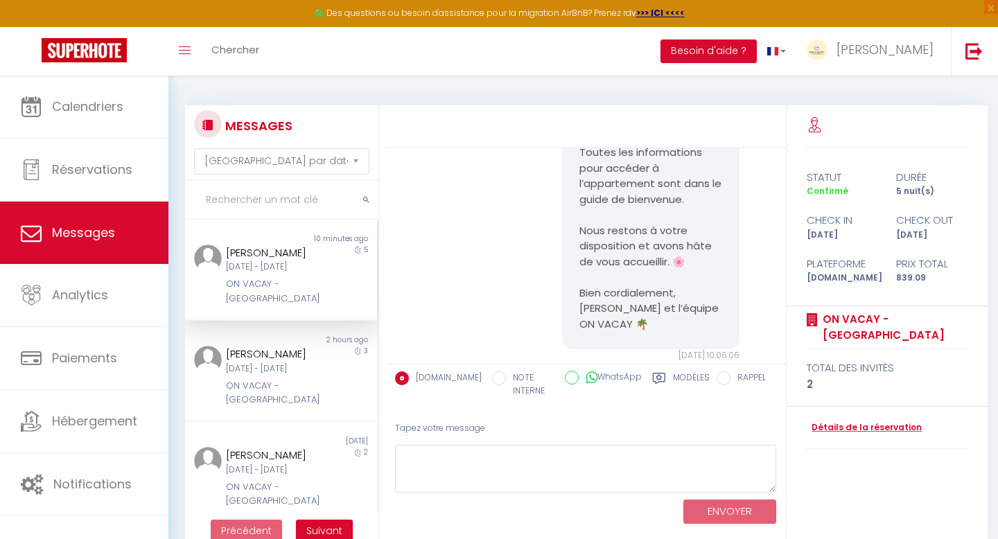
scroll to position [11976, 0]
